Goal: Check status

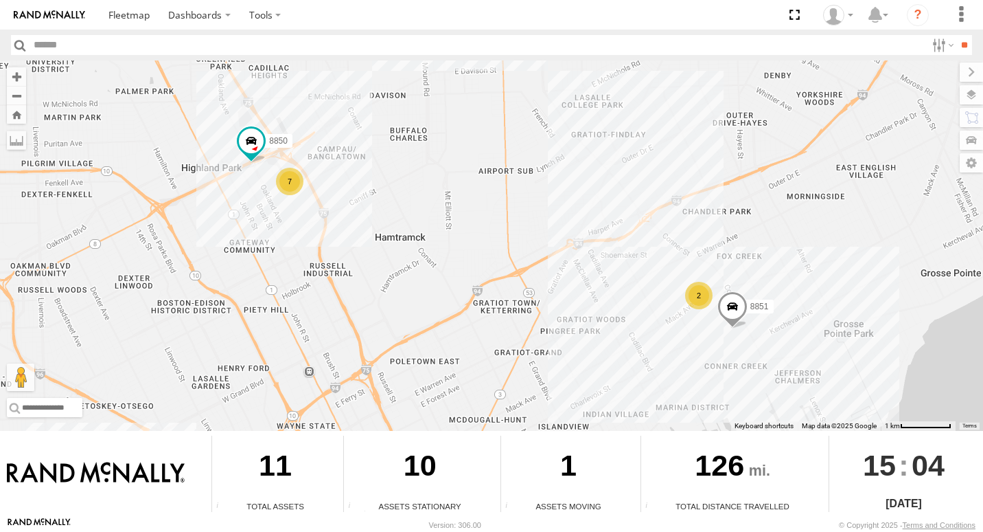
click at [699, 297] on div "2" at bounding box center [698, 295] width 27 height 27
